Goal: Task Accomplishment & Management: Complete application form

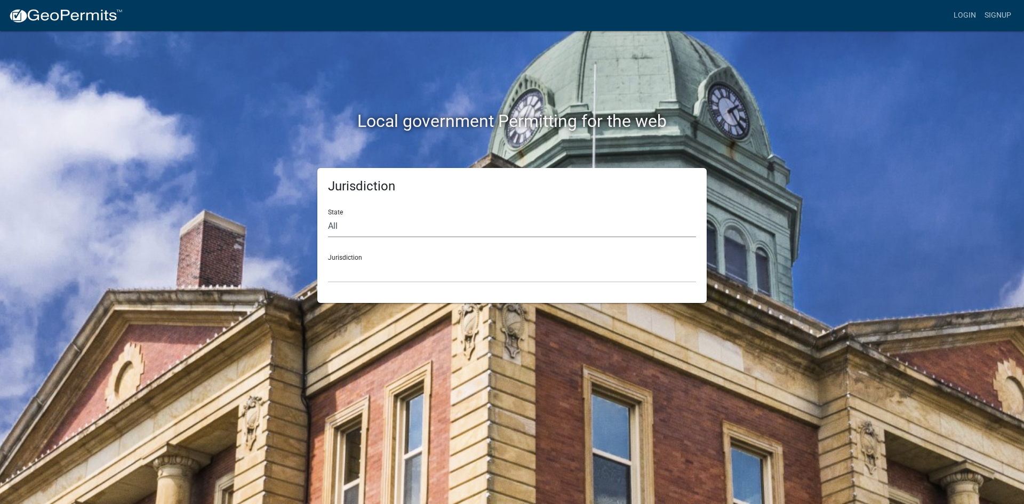
click at [356, 226] on select "All [US_STATE] [US_STATE] [US_STATE] [US_STATE] [US_STATE] [US_STATE] [US_STATE…" at bounding box center [512, 227] width 368 height 22
select select "[US_STATE]"
click at [328, 216] on select "All [US_STATE] [US_STATE] [US_STATE] [US_STATE] [US_STATE] [US_STATE] [US_STATE…" at bounding box center [512, 227] width 368 height 22
click at [354, 275] on select "City of [GEOGRAPHIC_DATA], [US_STATE] City of [GEOGRAPHIC_DATA], [US_STATE] Cit…" at bounding box center [512, 272] width 368 height 22
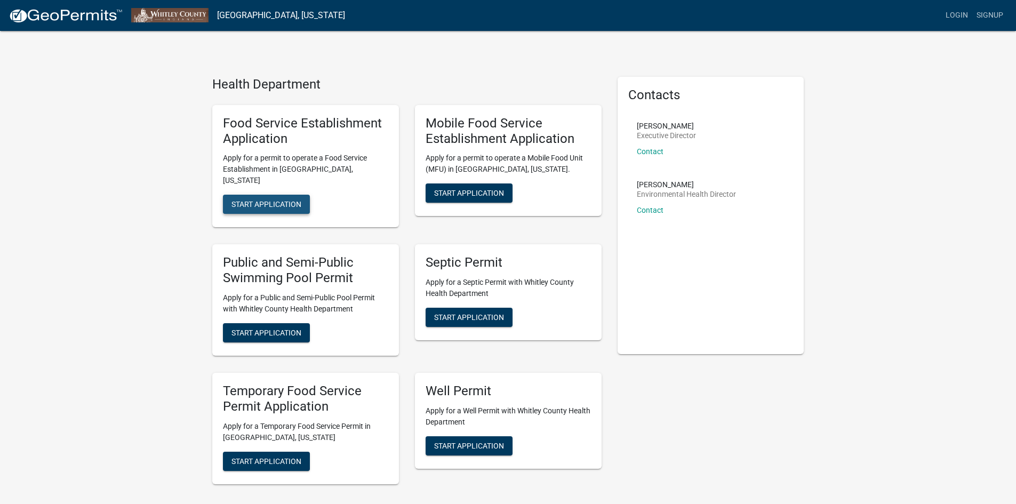
click at [284, 199] on button "Start Application" at bounding box center [266, 204] width 87 height 19
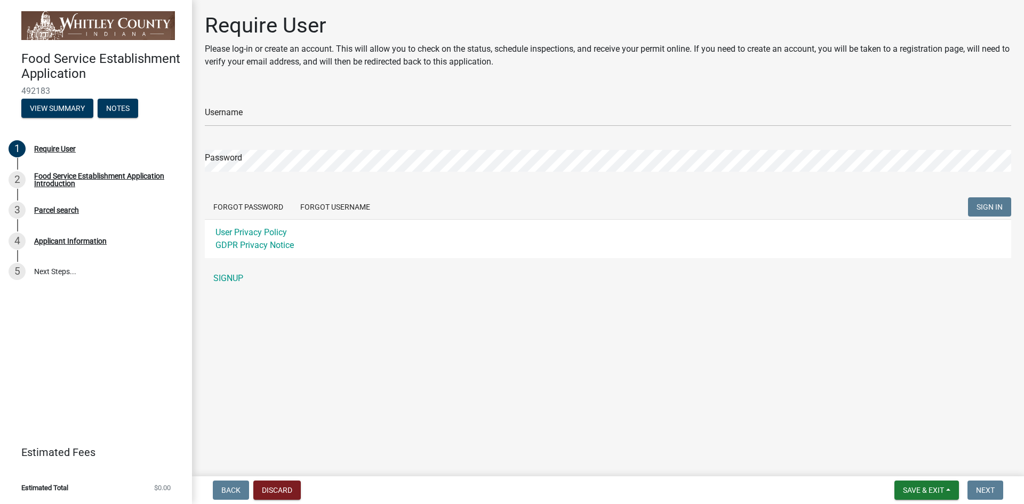
click at [278, 103] on div "Username" at bounding box center [608, 108] width 807 height 37
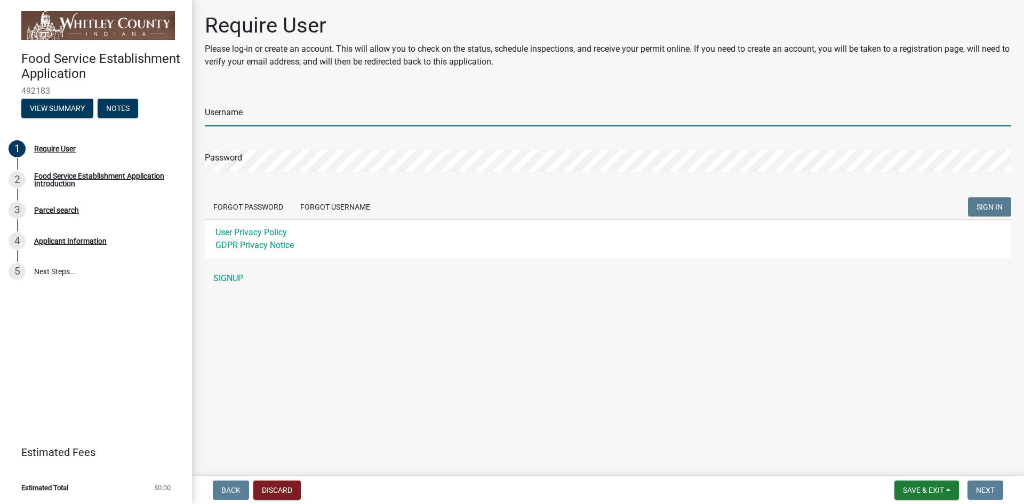
click at [273, 114] on input "Username" at bounding box center [608, 116] width 807 height 22
type input "[EMAIL_ADDRESS][DOMAIN_NAME]"
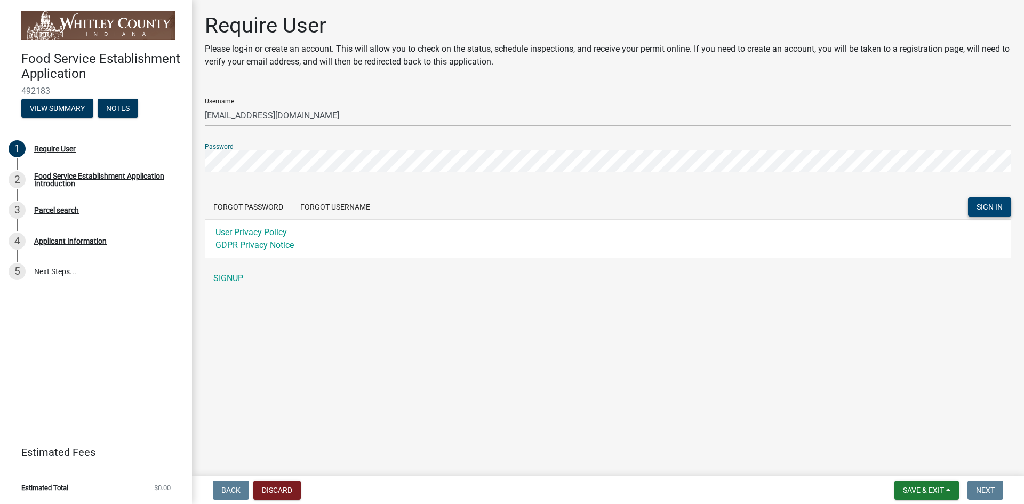
click at [986, 209] on span "SIGN IN" at bounding box center [990, 207] width 26 height 9
click at [228, 279] on link "SIGNUP" at bounding box center [608, 278] width 807 height 21
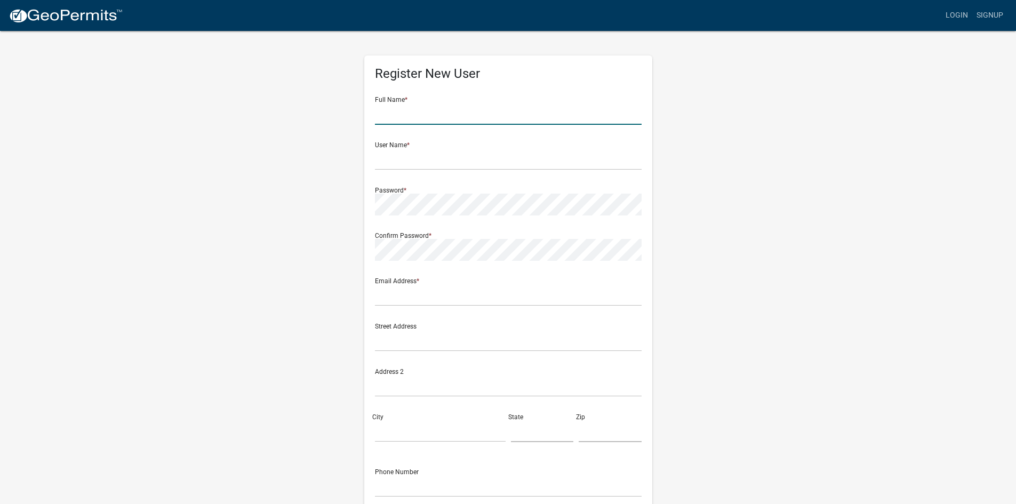
click at [426, 117] on input "text" at bounding box center [508, 114] width 267 height 22
type input "Columbus Licensing"
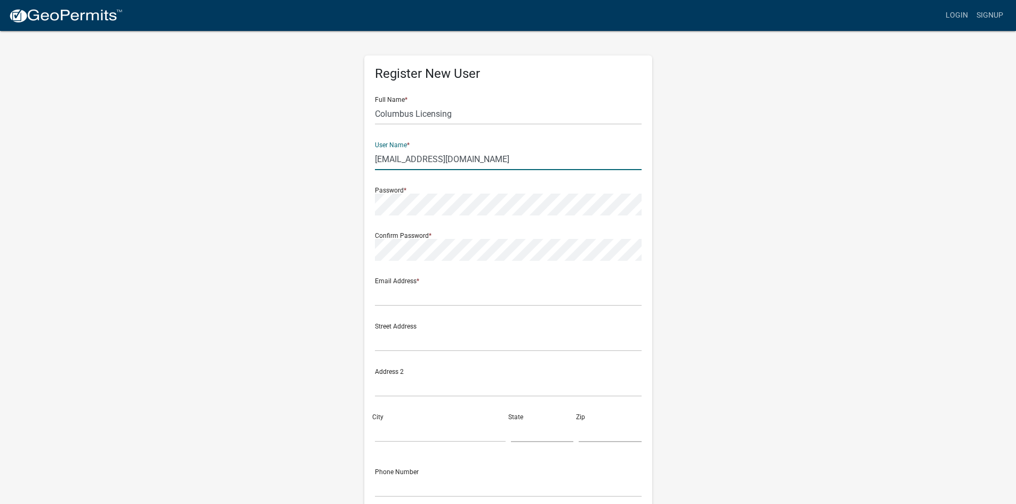
type input "[EMAIL_ADDRESS][DOMAIN_NAME]"
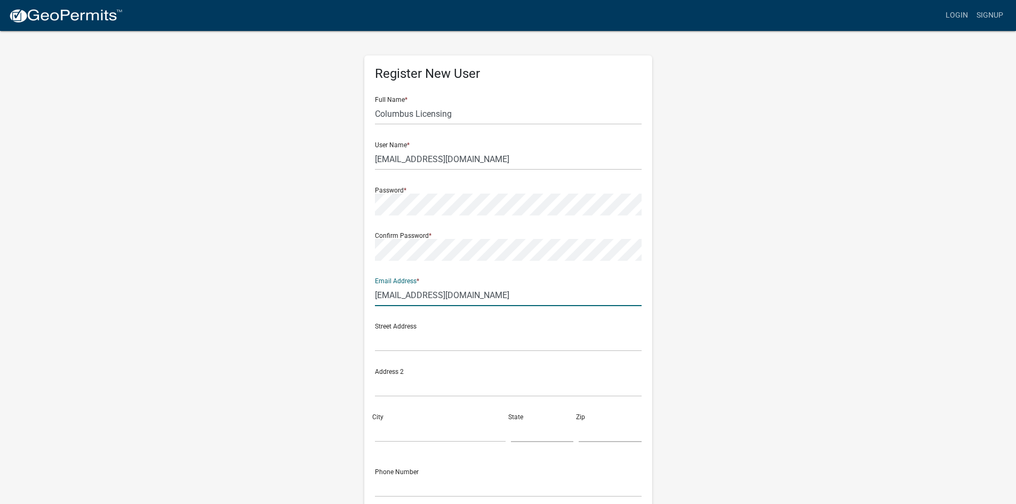
type input "[EMAIL_ADDRESS][DOMAIN_NAME]"
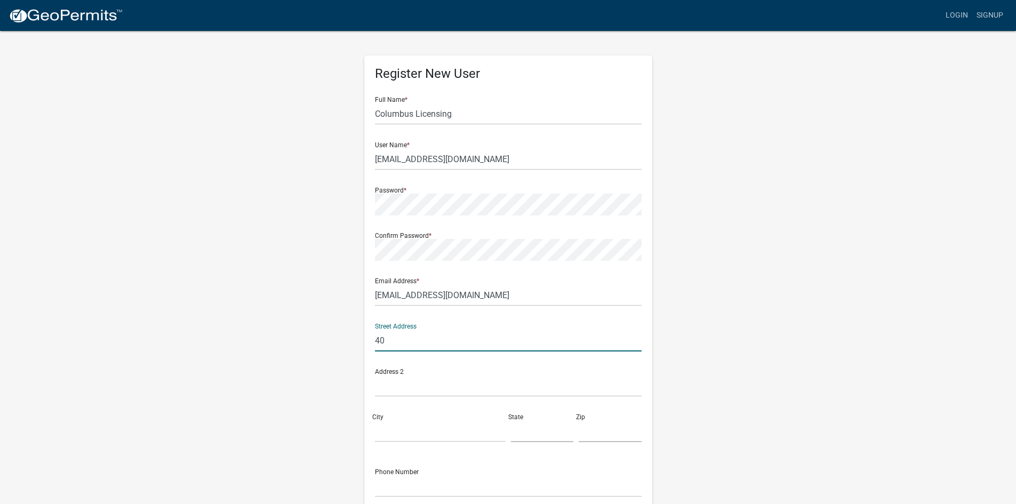
type input "4"
type input "P.O. Box #347"
type input "Columbus"
type input "IN"
type input "47202"
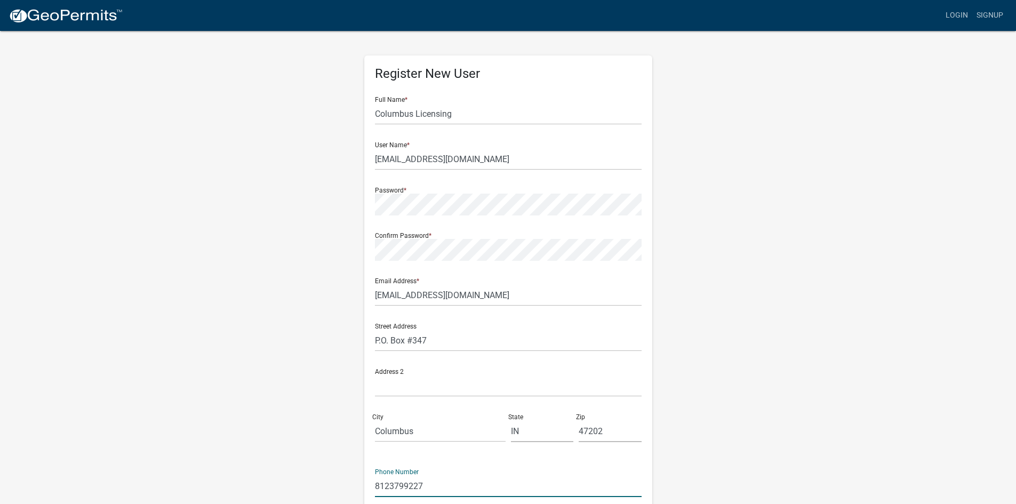
type input "8123799227"
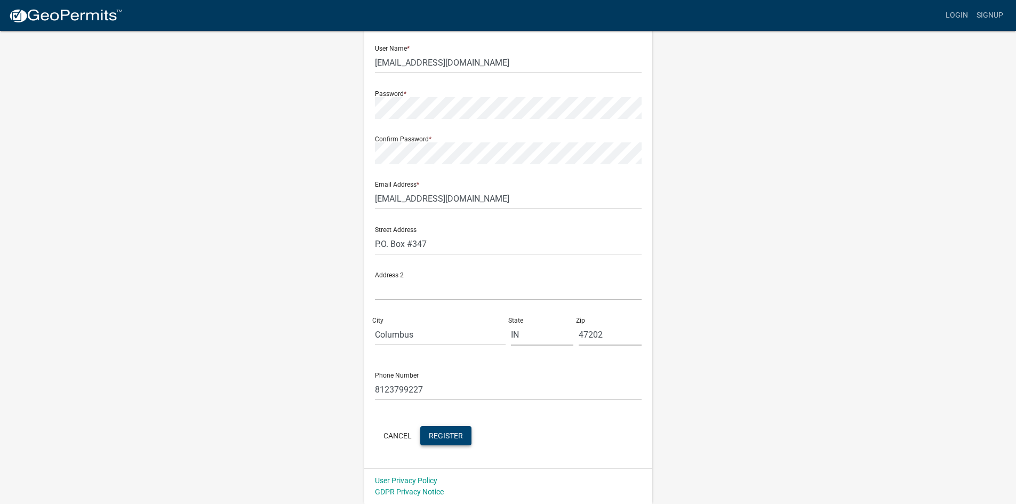
click at [458, 443] on button "Register" at bounding box center [445, 435] width 51 height 19
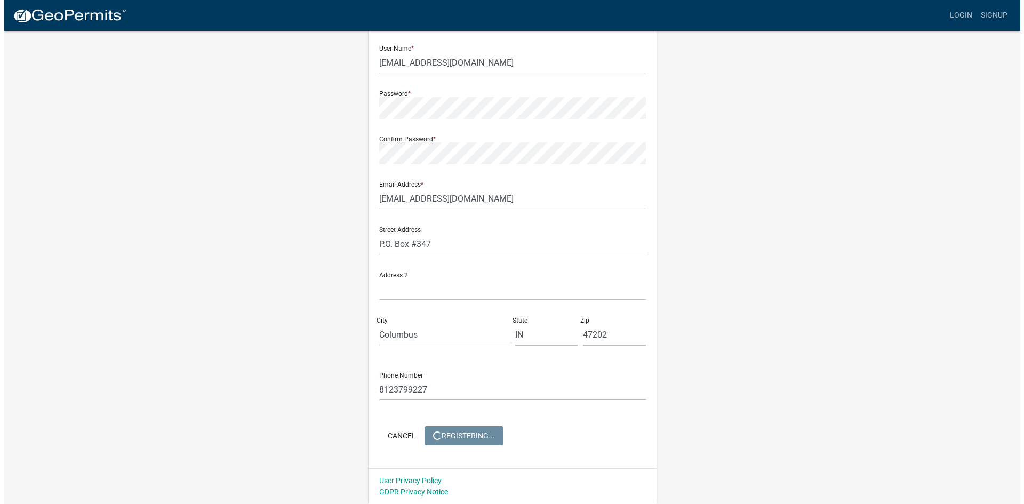
scroll to position [0, 0]
